Goal: Contribute content: Contribute content

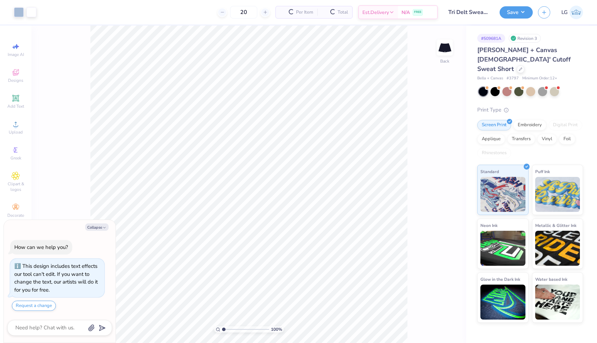
scroll to position [12, 0]
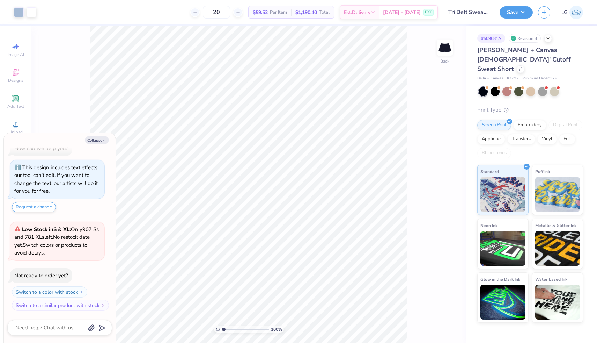
click at [517, 65] on div at bounding box center [521, 69] width 8 height 8
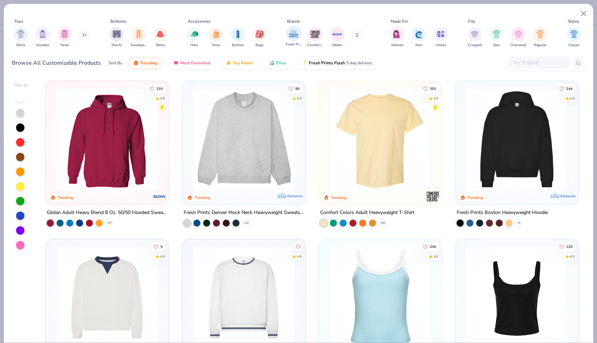
click at [287, 36] on div "filter for Fresh Prints" at bounding box center [294, 34] width 14 height 14
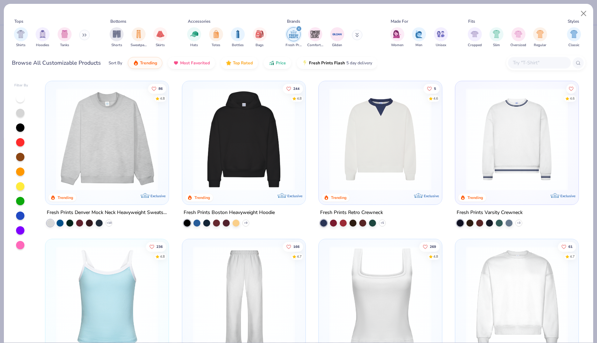
click at [83, 36] on button at bounding box center [84, 35] width 10 height 10
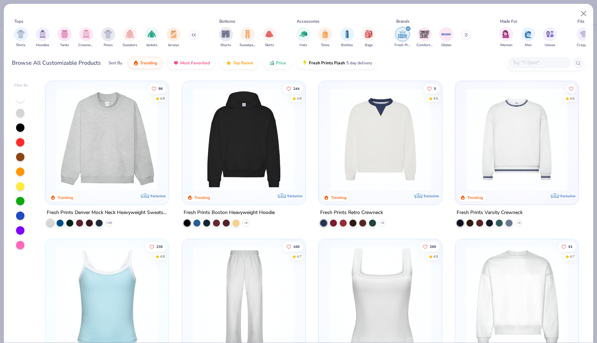
click at [191, 37] on button at bounding box center [194, 35] width 10 height 10
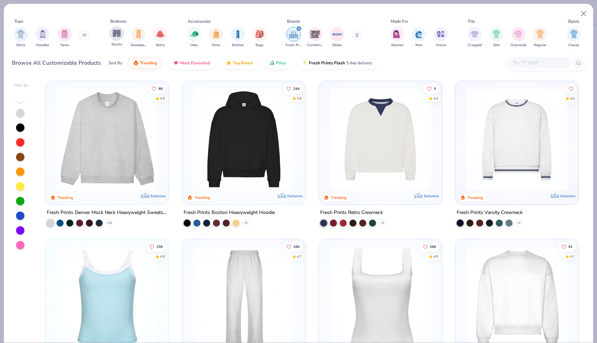
click at [115, 35] on img "filter for Shorts" at bounding box center [117, 33] width 8 height 8
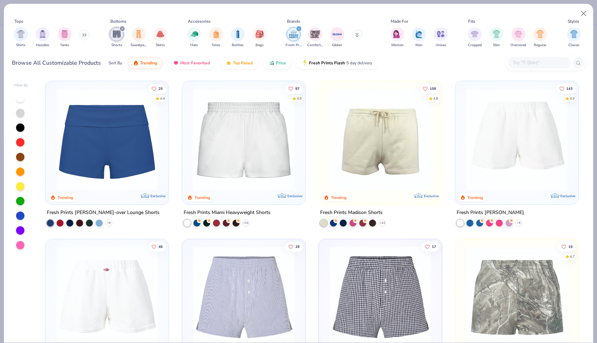
click at [227, 119] on img at bounding box center [243, 139] width 109 height 102
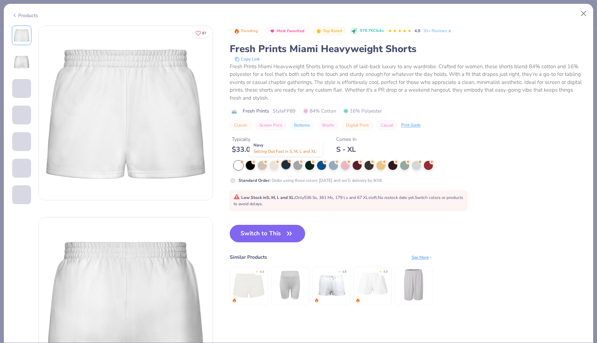
click at [284, 166] on div at bounding box center [286, 164] width 9 height 9
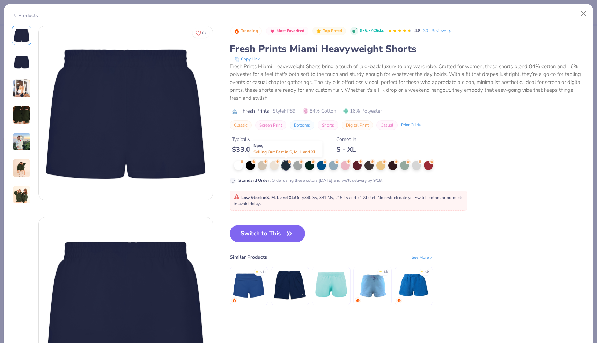
click at [287, 166] on div at bounding box center [286, 165] width 9 height 9
click at [285, 234] on button "Switch to This" at bounding box center [268, 233] width 76 height 17
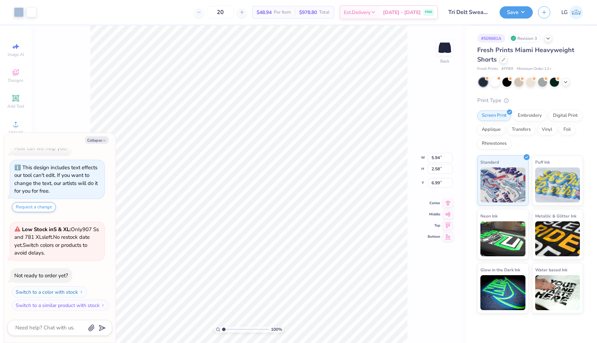
type textarea "x"
type input "7.42"
click at [527, 116] on div "Embroidery" at bounding box center [530, 114] width 33 height 10
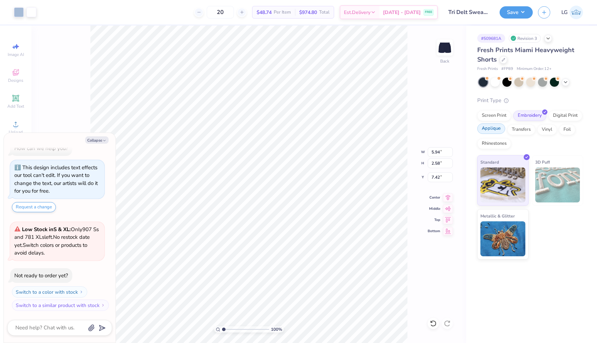
click at [497, 131] on div "Applique" at bounding box center [492, 128] width 28 height 10
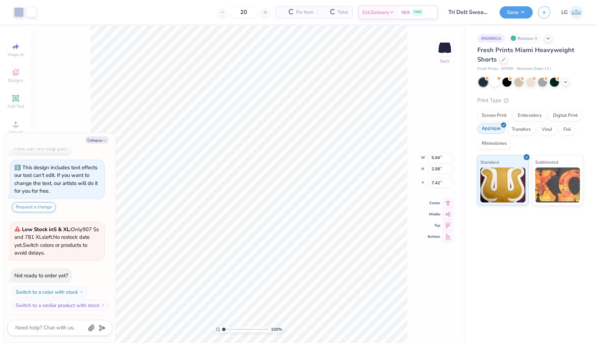
scroll to position [54, 0]
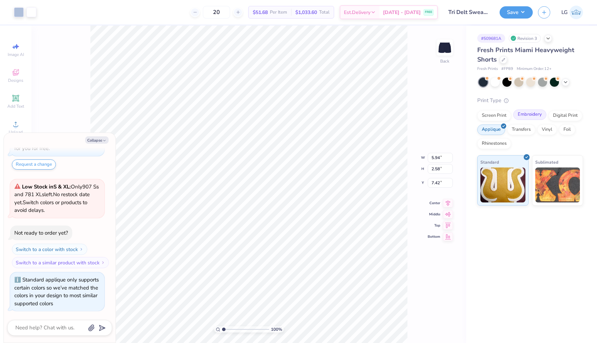
click at [526, 117] on div "Embroidery" at bounding box center [530, 114] width 33 height 10
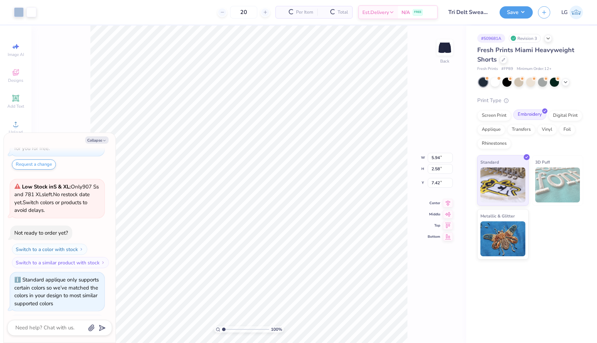
scroll to position [97, 0]
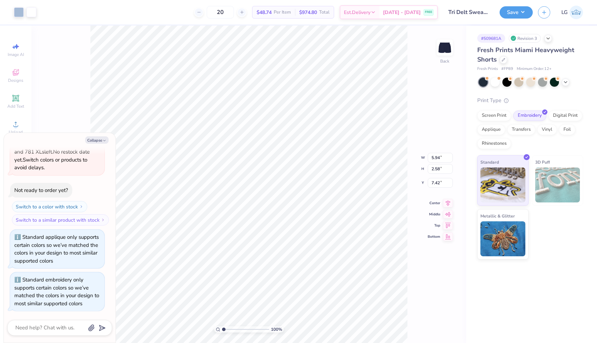
type textarea "x"
type input "5.78"
type input "2.07"
type input "7.52"
type textarea "x"
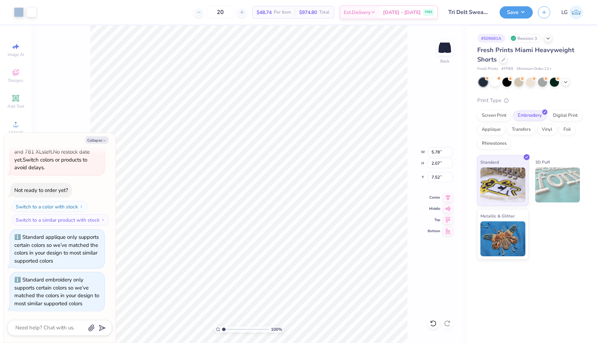
type input "7.93"
type textarea "x"
type input "5.79"
type input "2.01"
type textarea "x"
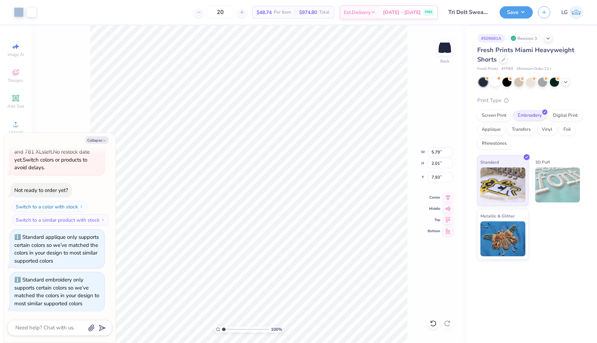
type input "7.99"
type textarea "x"
type input "5.80"
type input "1.99"
type textarea "x"
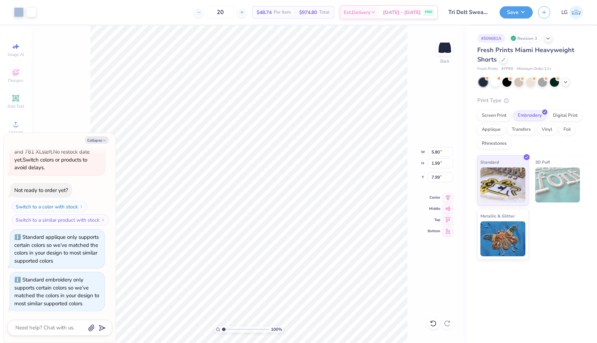
type input "5.82"
type input "2.00"
click at [100, 138] on button "Collapse" at bounding box center [96, 139] width 23 height 7
type textarea "x"
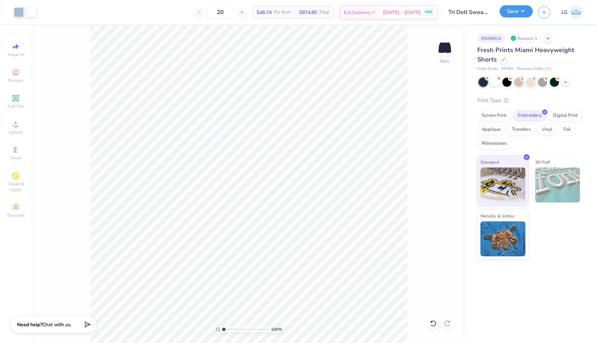
click at [512, 13] on button "Save" at bounding box center [516, 11] width 33 height 12
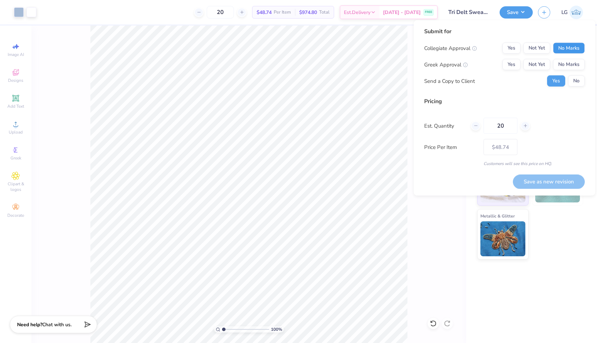
click at [576, 47] on button "No Marks" at bounding box center [569, 48] width 32 height 11
click at [514, 66] on button "Yes" at bounding box center [512, 64] width 18 height 11
click at [564, 183] on button "Save as new revision" at bounding box center [549, 181] width 72 height 14
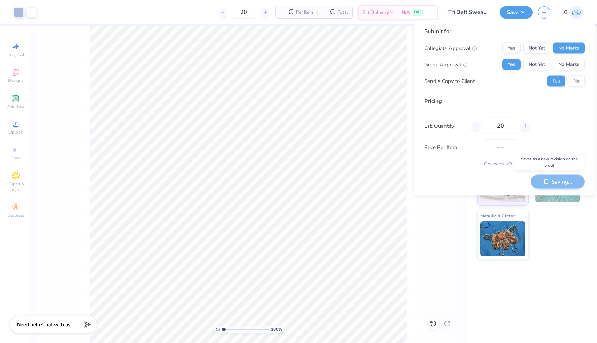
type input "$48.74"
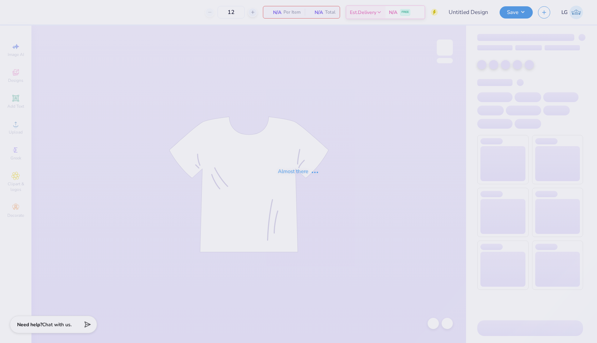
type input "Tri Delt Sweatshorts"
type input "20"
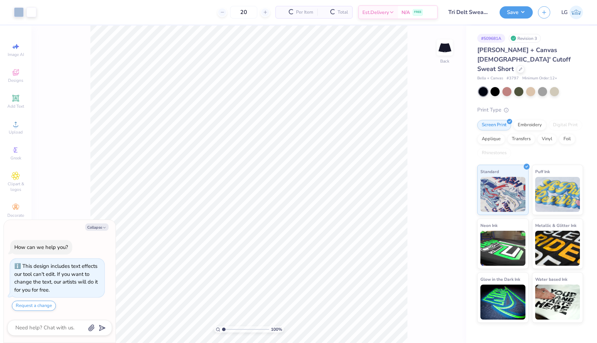
scroll to position [12, 0]
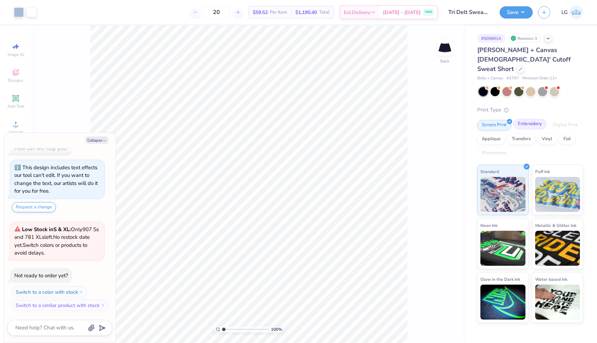
click at [526, 119] on div "Embroidery" at bounding box center [530, 124] width 33 height 10
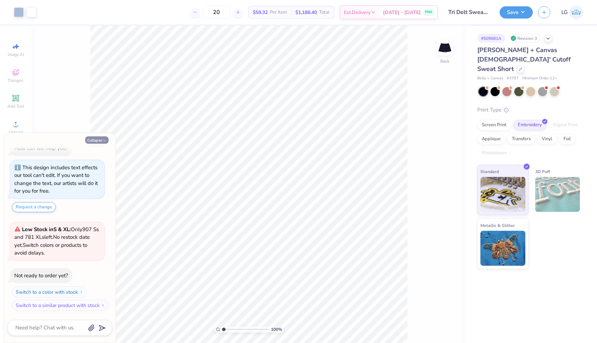
click at [95, 139] on button "Collapse" at bounding box center [96, 139] width 23 height 7
type textarea "x"
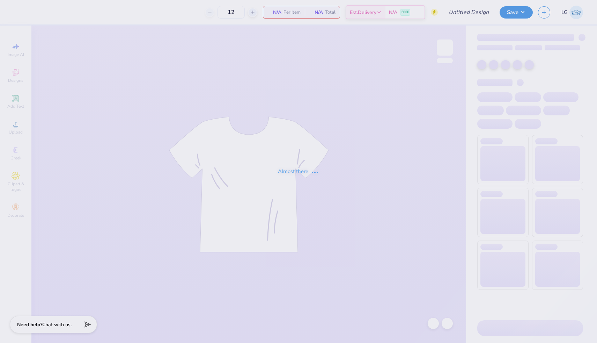
type input "Tri Delt Parke Tank"
type input "50"
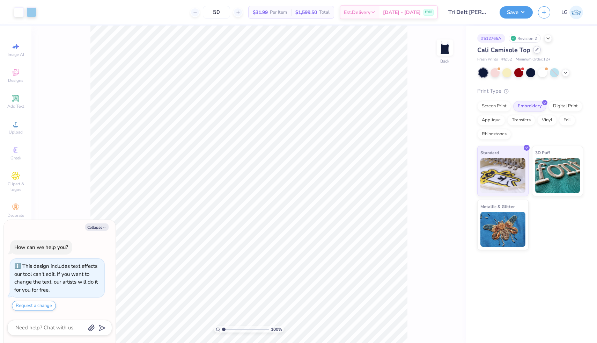
click at [536, 51] on icon at bounding box center [537, 49] width 3 height 3
type textarea "x"
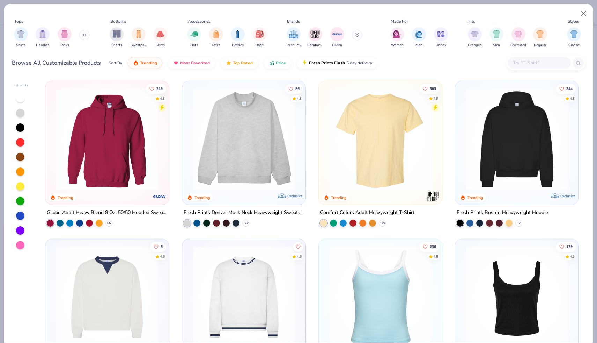
click at [526, 63] on input "text" at bounding box center [539, 63] width 54 height 8
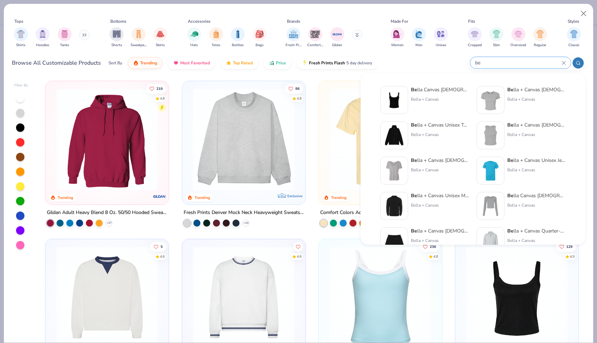
type input "b"
type textarea "x"
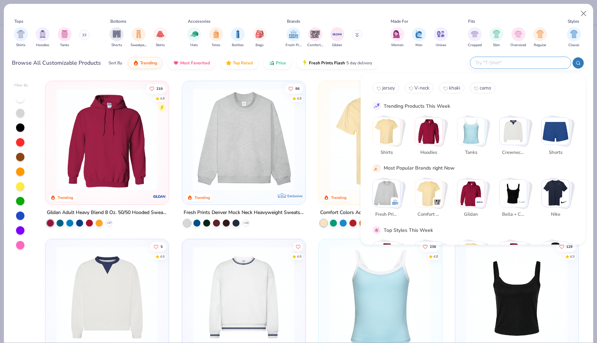
click at [359, 37] on button at bounding box center [357, 35] width 10 height 10
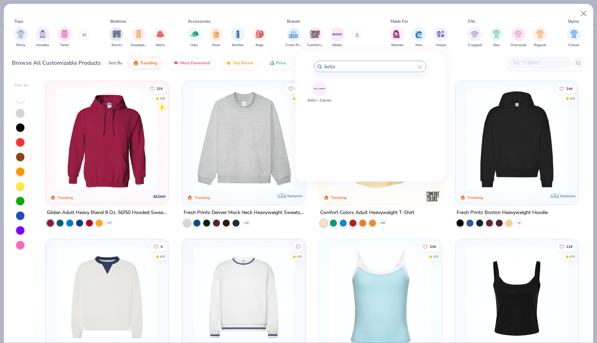
type input "bella"
click at [322, 84] on img at bounding box center [320, 89] width 12 height 12
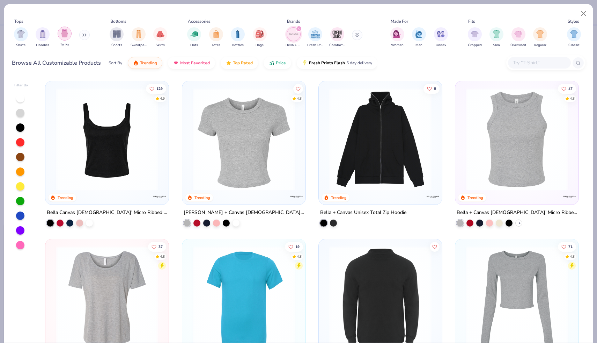
click at [62, 36] on img "filter for Tanks" at bounding box center [65, 33] width 8 height 8
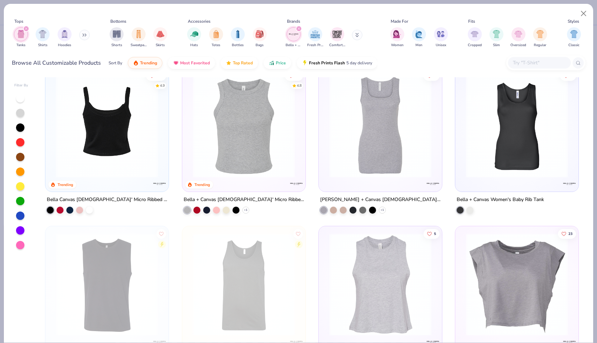
scroll to position [11, 0]
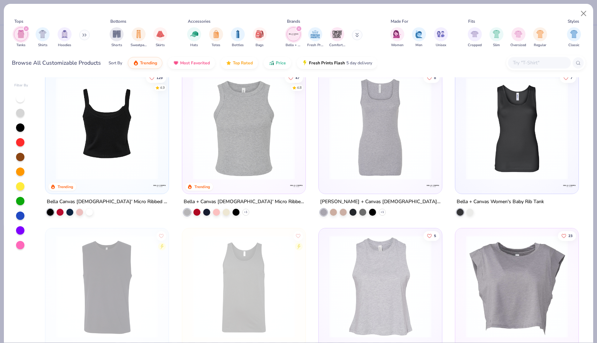
click at [135, 154] on img at bounding box center [106, 128] width 109 height 102
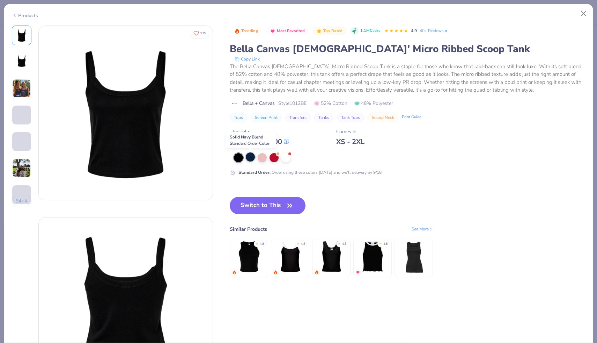
click at [253, 159] on div at bounding box center [250, 156] width 9 height 9
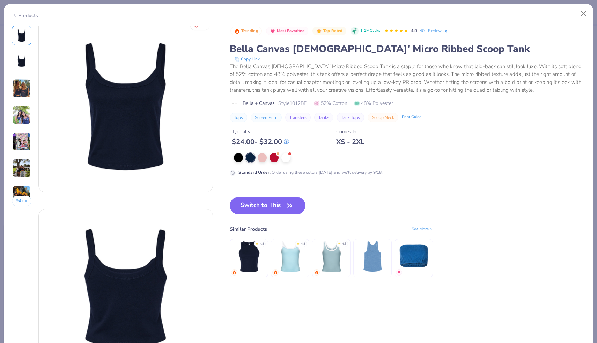
scroll to position [6, 0]
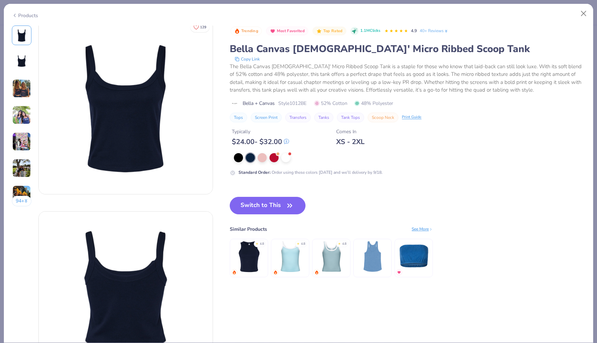
click at [22, 85] on img at bounding box center [21, 88] width 19 height 19
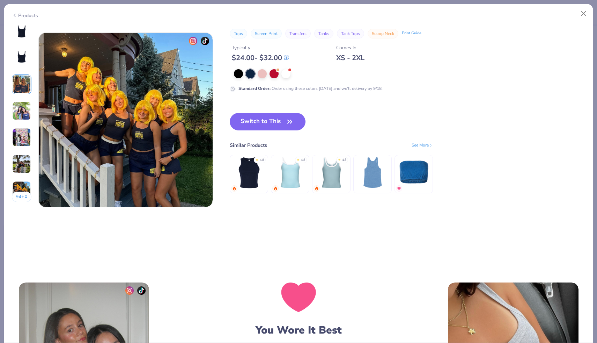
scroll to position [1143, 0]
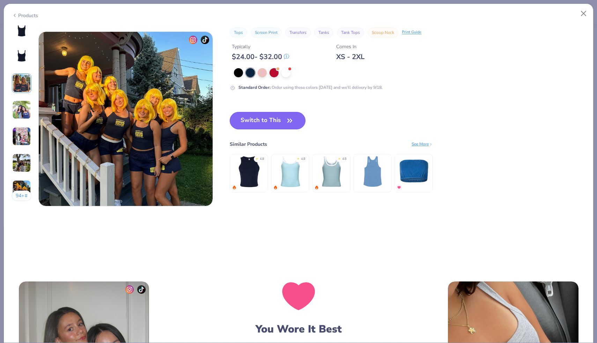
click at [271, 125] on button "Switch to This" at bounding box center [268, 120] width 76 height 17
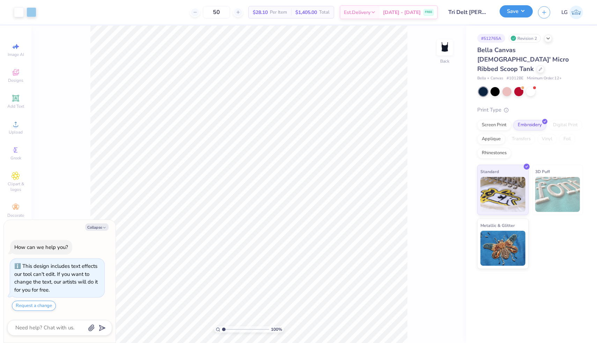
click at [520, 12] on button "Save" at bounding box center [516, 11] width 33 height 12
type textarea "x"
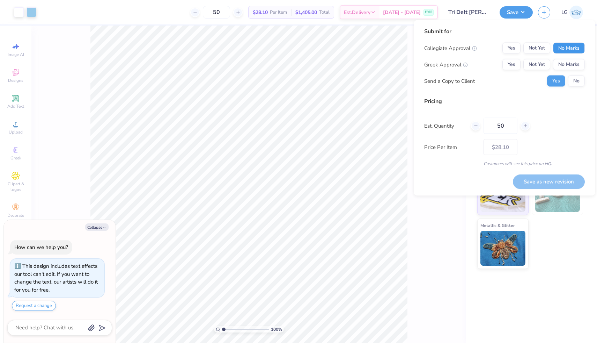
click at [570, 47] on button "No Marks" at bounding box center [569, 48] width 32 height 11
click at [514, 67] on button "Yes" at bounding box center [512, 64] width 18 height 11
click at [539, 184] on button "Save as new revision" at bounding box center [549, 181] width 72 height 14
type input "$28.10"
click at [95, 227] on button "Collapse" at bounding box center [96, 226] width 23 height 7
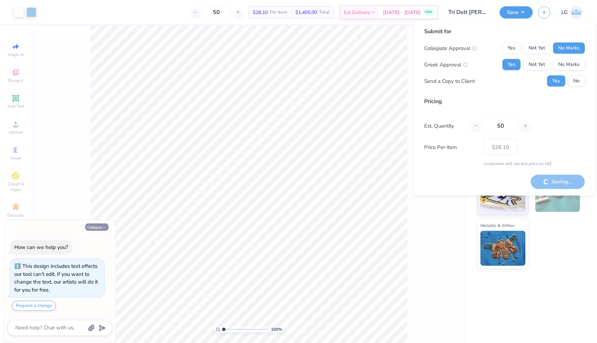
type textarea "x"
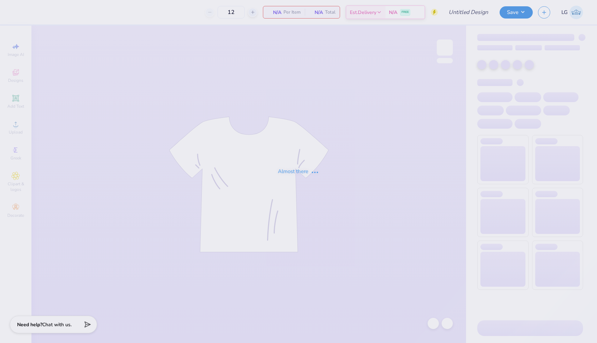
type input "Tri Delt Parke Tank"
type input "50"
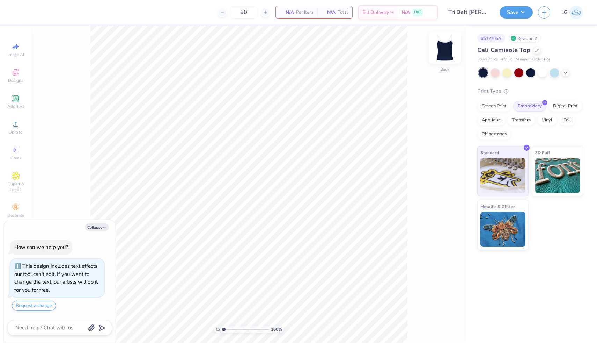
type textarea "x"
